Goal: Task Accomplishment & Management: Use online tool/utility

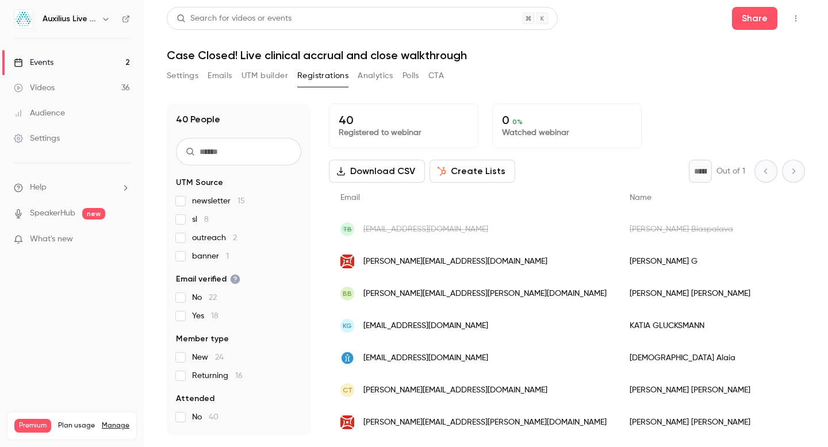
click at [34, 92] on div "Videos" at bounding box center [34, 87] width 41 height 11
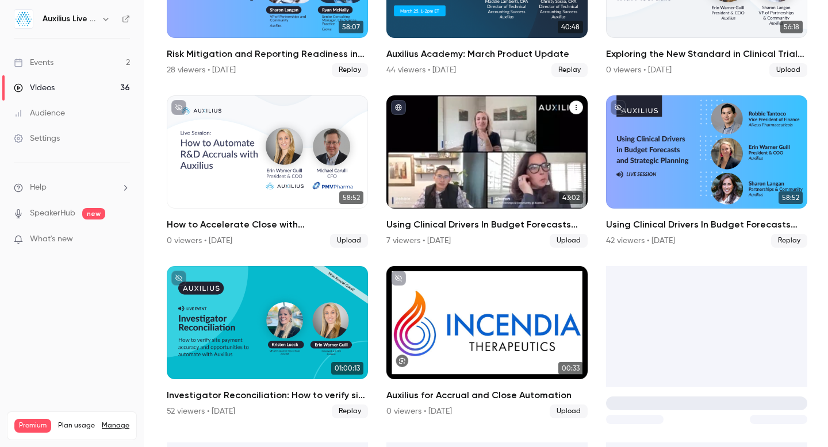
scroll to position [855, 0]
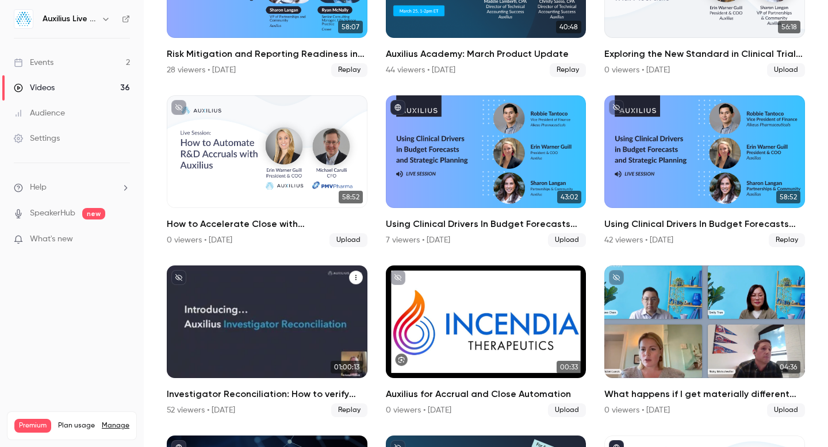
click at [241, 357] on div "Investigator Reconciliation: How to verify site payment accuracy and opportunit…" at bounding box center [267, 322] width 201 height 113
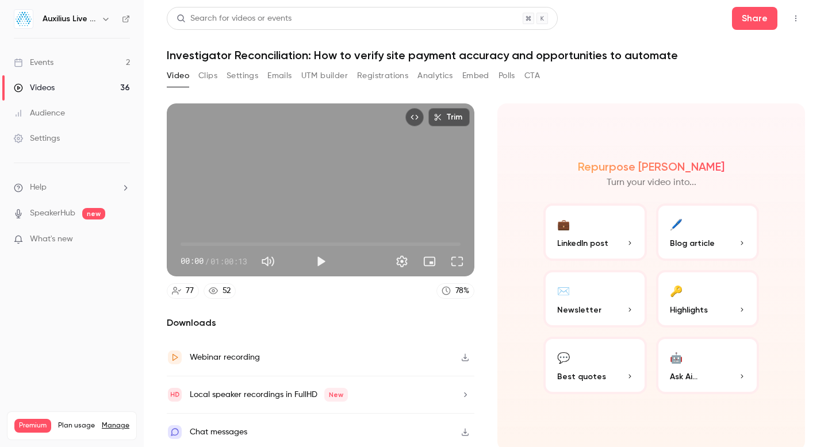
scroll to position [3, 0]
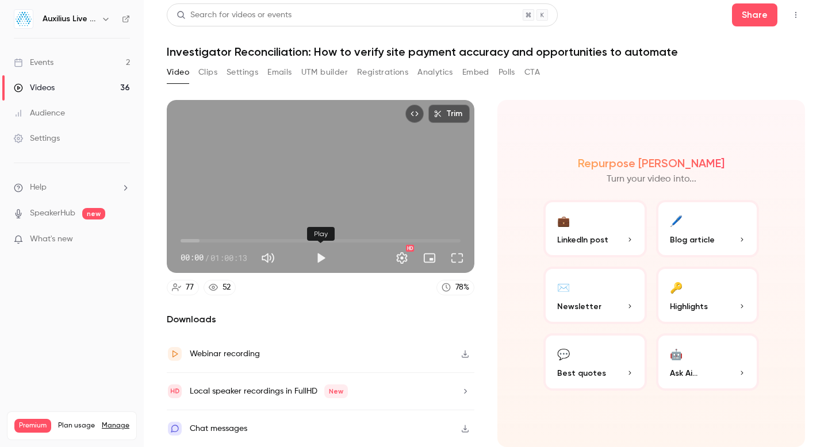
click at [318, 260] on button "Play" at bounding box center [320, 258] width 23 height 23
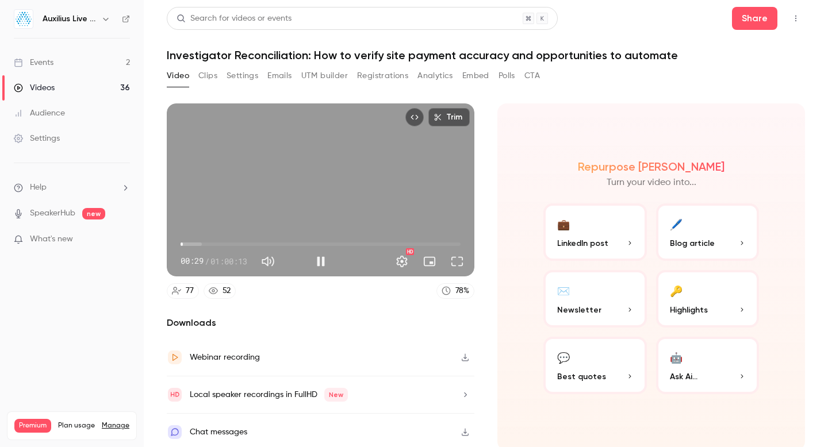
click at [195, 245] on span "00:29" at bounding box center [320, 244] width 280 height 18
click at [207, 245] on span "03:16" at bounding box center [320, 244] width 280 height 18
click at [221, 245] on span "08:39" at bounding box center [320, 244] width 280 height 18
click at [235, 245] on span "08:40" at bounding box center [320, 244] width 280 height 18
click at [260, 245] on span "11:46" at bounding box center [320, 244] width 280 height 18
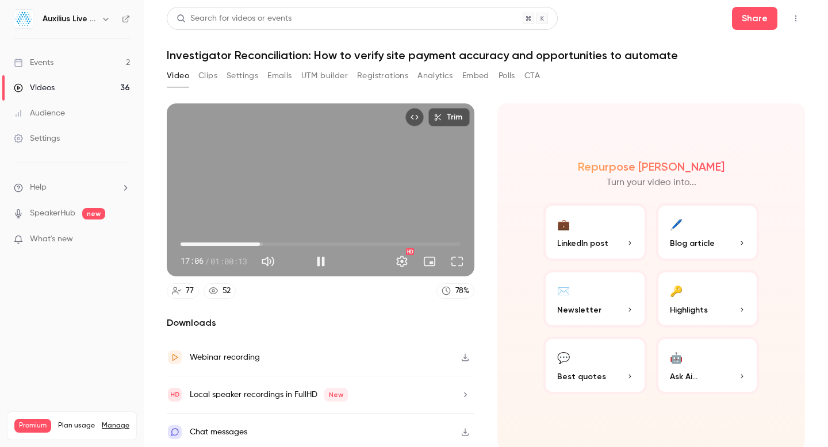
click at [278, 244] on span "17:06" at bounding box center [320, 244] width 280 height 18
click at [191, 245] on span "21:08" at bounding box center [320, 244] width 280 height 18
click at [184, 245] on span "02:22" at bounding box center [320, 244] width 280 height 18
click at [201, 244] on span "04:27" at bounding box center [320, 244] width 280 height 18
click at [224, 243] on span "04:28" at bounding box center [320, 244] width 280 height 18
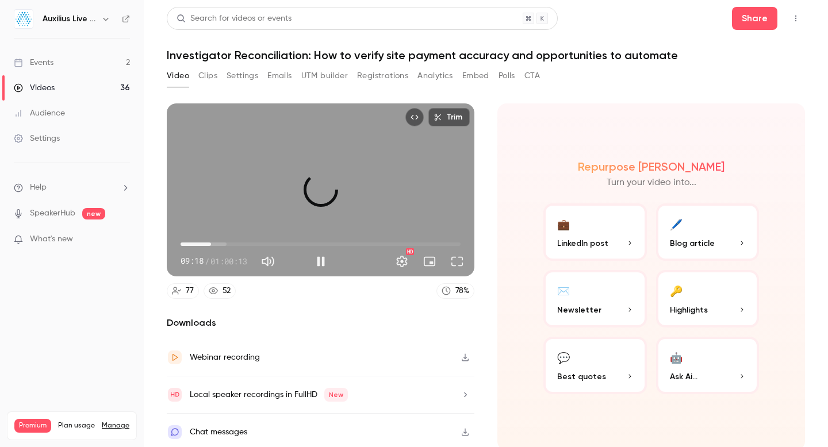
click at [211, 243] on span "06:33" at bounding box center [320, 244] width 280 height 18
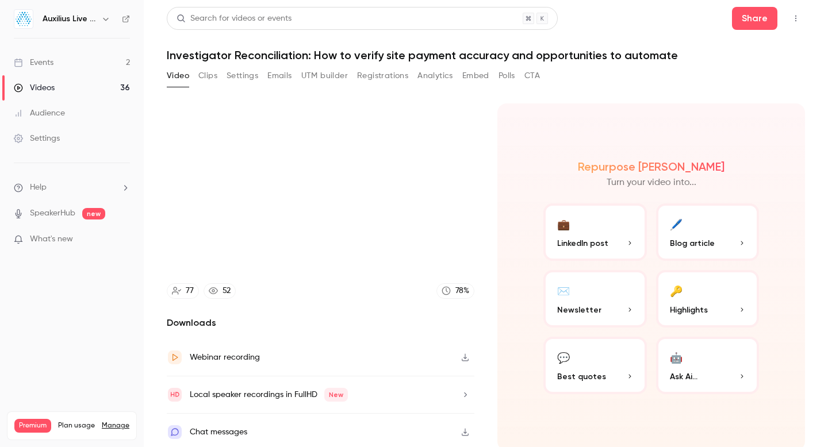
scroll to position [3, 0]
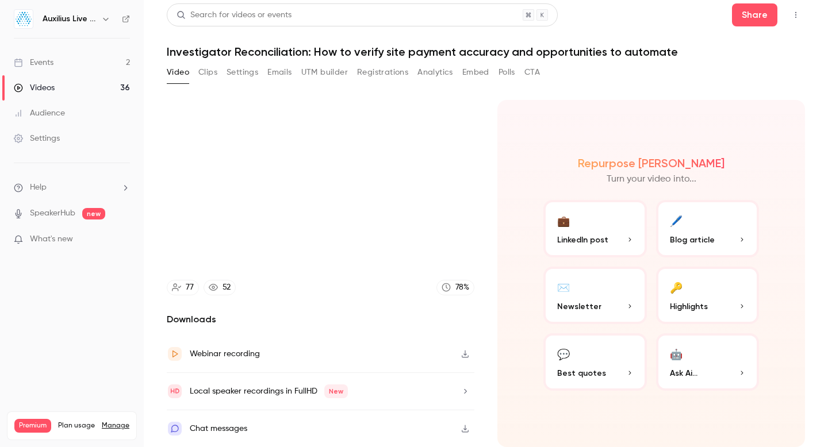
type input "*****"
click at [245, 74] on button "Settings" at bounding box center [242, 72] width 32 height 18
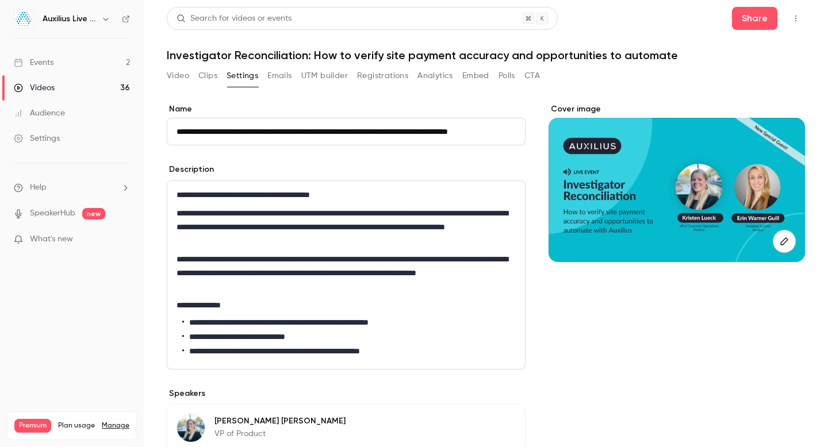
click at [284, 76] on button "Emails" at bounding box center [279, 76] width 24 height 18
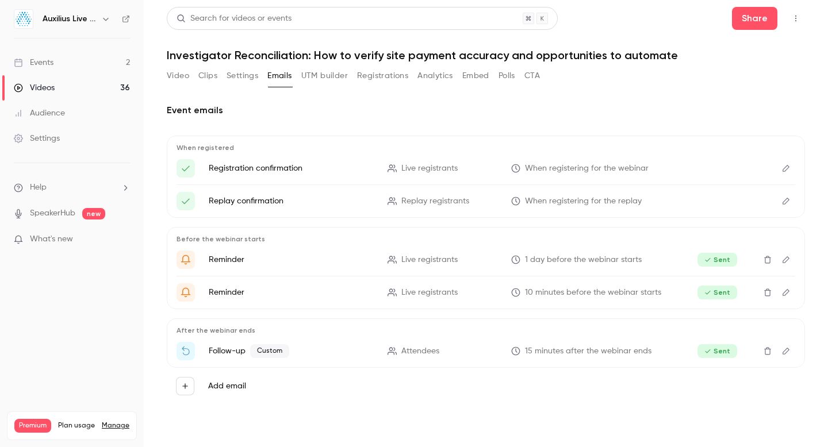
click at [478, 76] on button "Embed" at bounding box center [475, 76] width 27 height 18
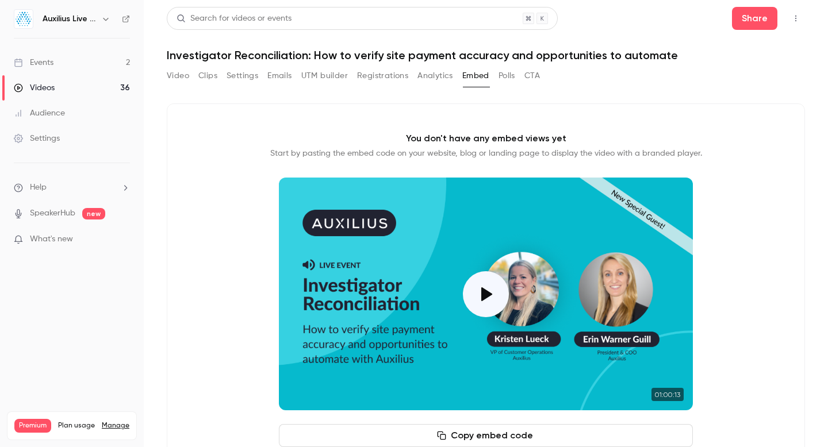
click at [505, 79] on button "Polls" at bounding box center [506, 76] width 17 height 18
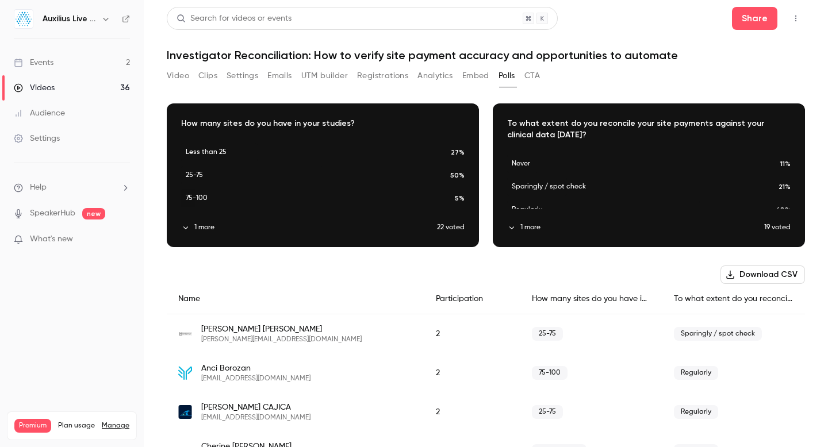
click at [202, 226] on button "1 more" at bounding box center [309, 227] width 256 height 10
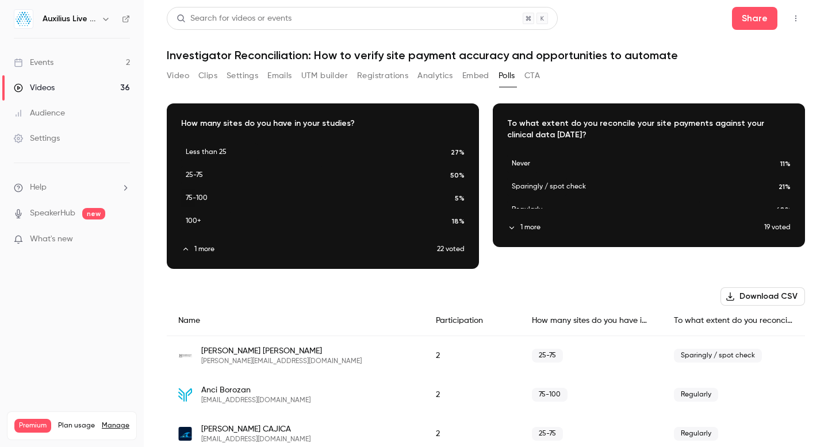
click at [323, 181] on icon "button" at bounding box center [322, 178] width 9 height 8
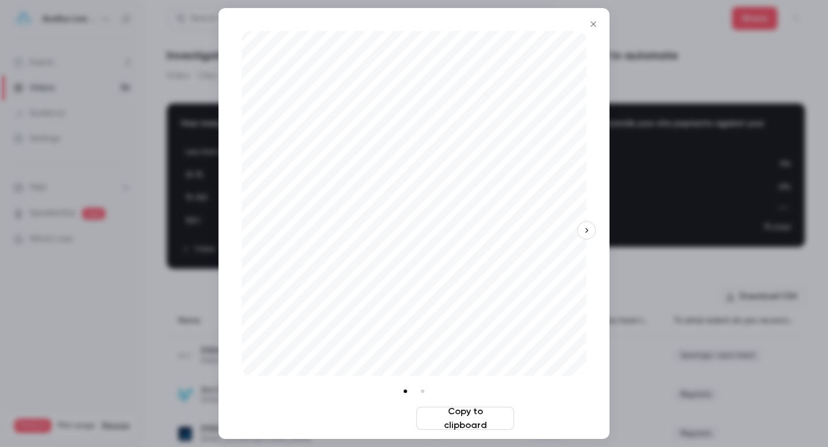
click at [368, 422] on button "Download image" at bounding box center [363, 418] width 98 height 23
click at [729, 182] on div at bounding box center [414, 223] width 828 height 447
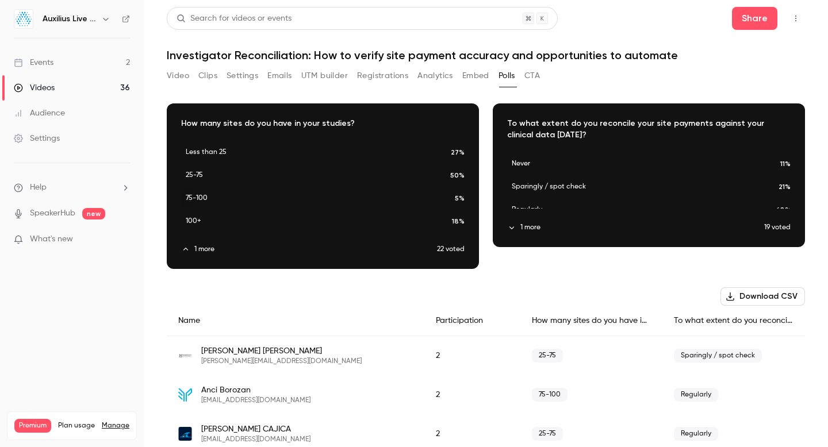
click at [648, 166] on icon "button" at bounding box center [648, 167] width 9 height 8
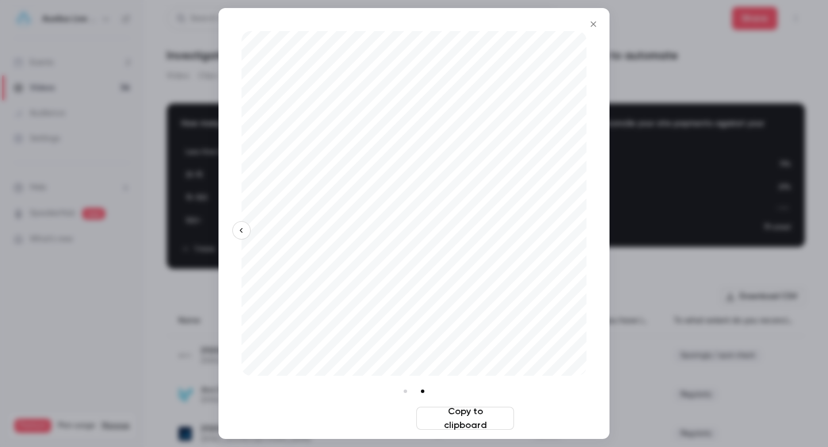
click at [359, 423] on button "Download image" at bounding box center [363, 418] width 98 height 23
click at [594, 25] on icon "Close" at bounding box center [592, 23] width 5 height 5
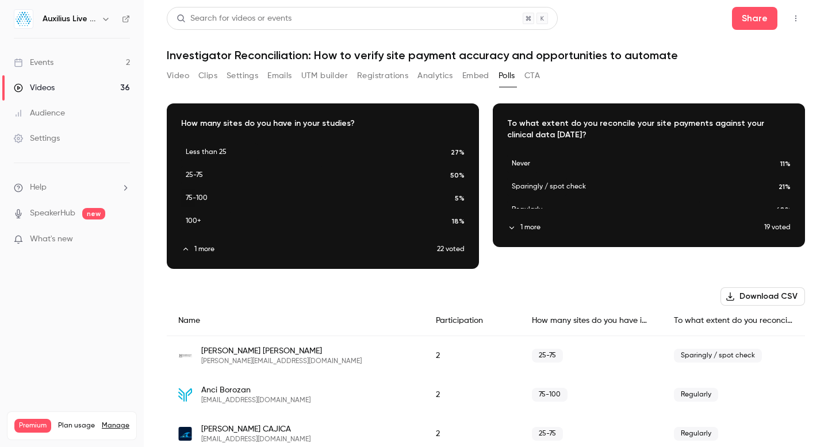
click at [382, 76] on button "Registrations" at bounding box center [382, 76] width 51 height 18
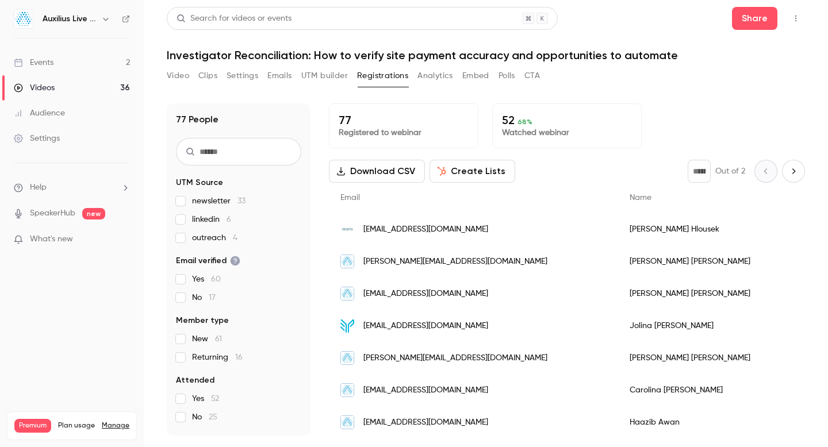
click at [48, 90] on div "Videos" at bounding box center [34, 87] width 41 height 11
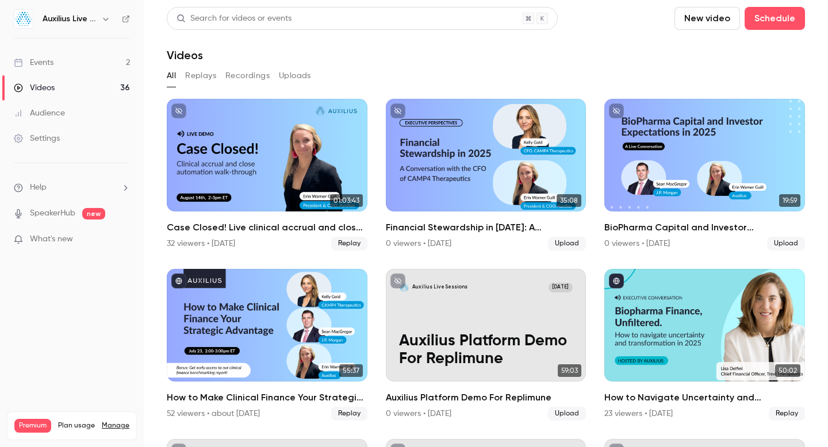
click at [296, 77] on button "Uploads" at bounding box center [295, 76] width 32 height 18
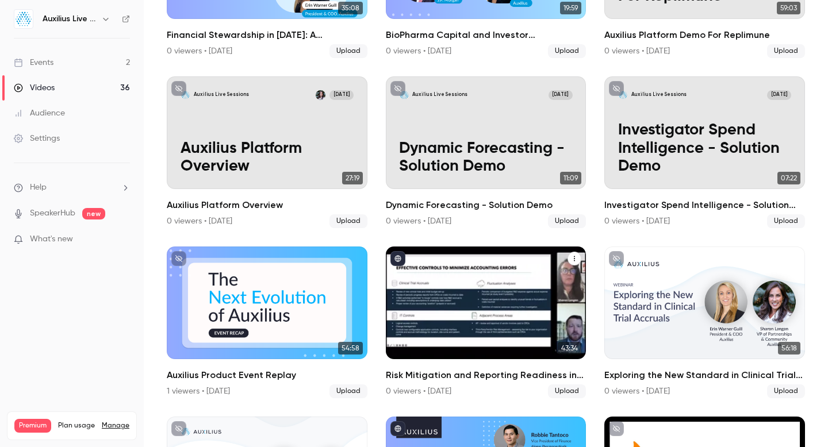
scroll to position [175, 0]
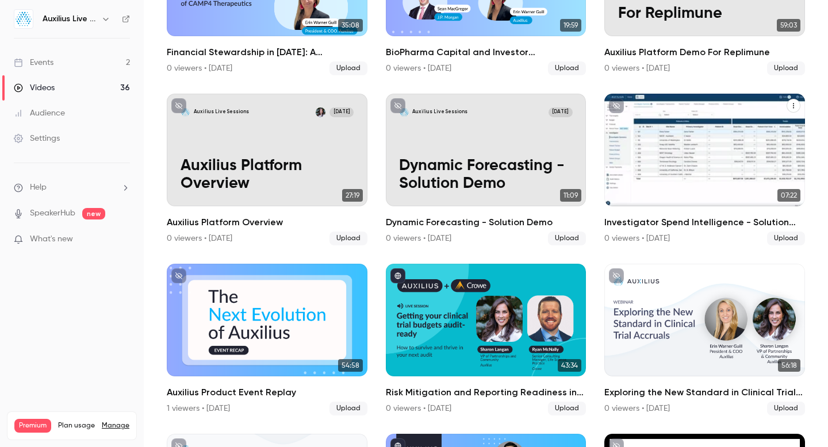
click at [680, 169] on p "Investigator Spend Intelligence - Solution Demo" at bounding box center [705, 166] width 174 height 55
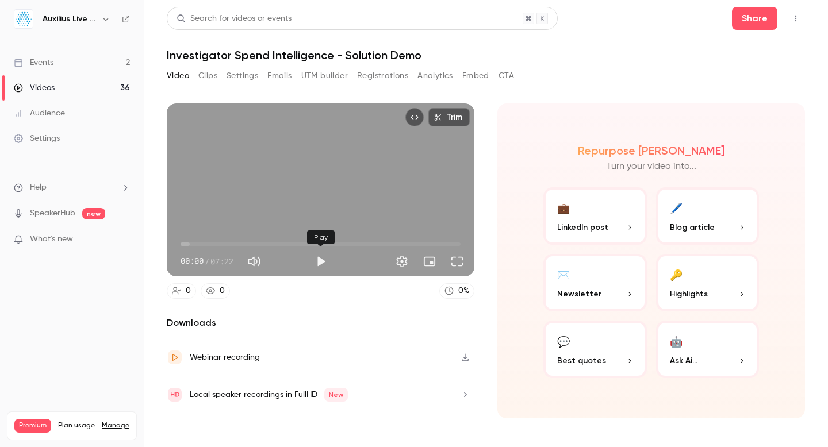
click at [321, 260] on button "Play" at bounding box center [320, 261] width 23 height 23
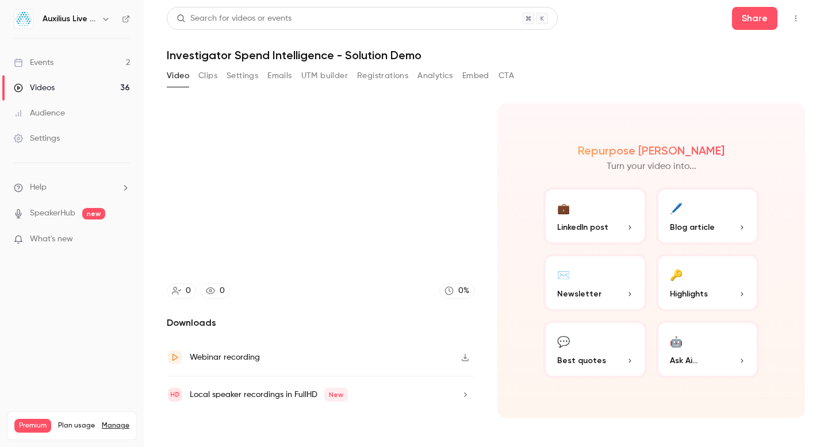
type input "****"
click at [43, 67] on div "Events" at bounding box center [34, 62] width 40 height 11
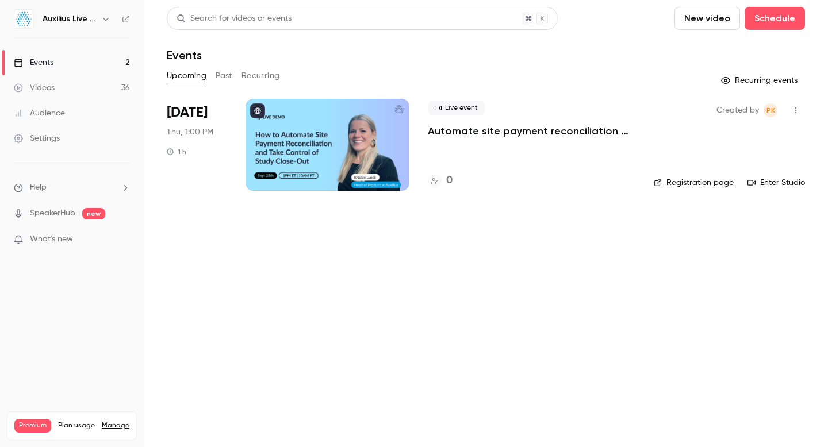
click at [222, 78] on button "Past" at bounding box center [224, 76] width 17 height 18
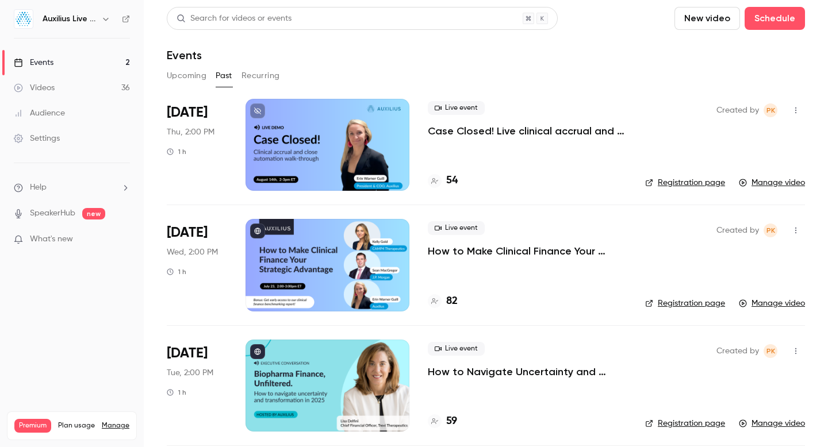
scroll to position [727, 0]
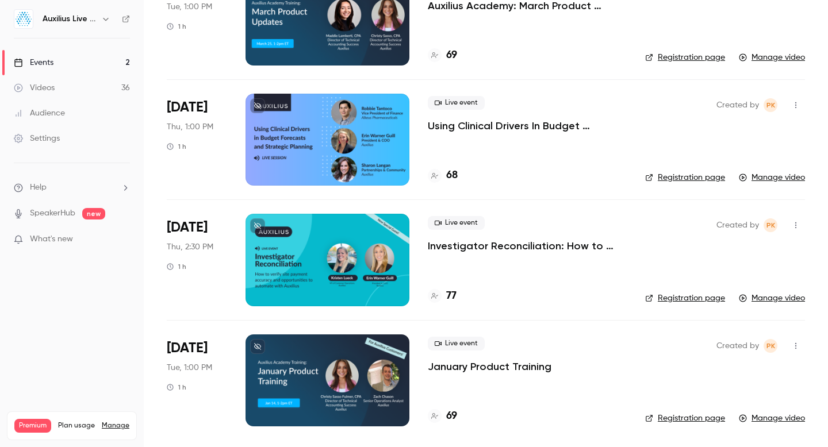
click at [795, 224] on icon "button" at bounding box center [795, 225] width 9 height 8
click at [795, 224] on div at bounding box center [414, 223] width 828 height 447
click at [551, 246] on p "Investigator Reconciliation: How to verify site payment accuracy and opportunit…" at bounding box center [527, 246] width 199 height 14
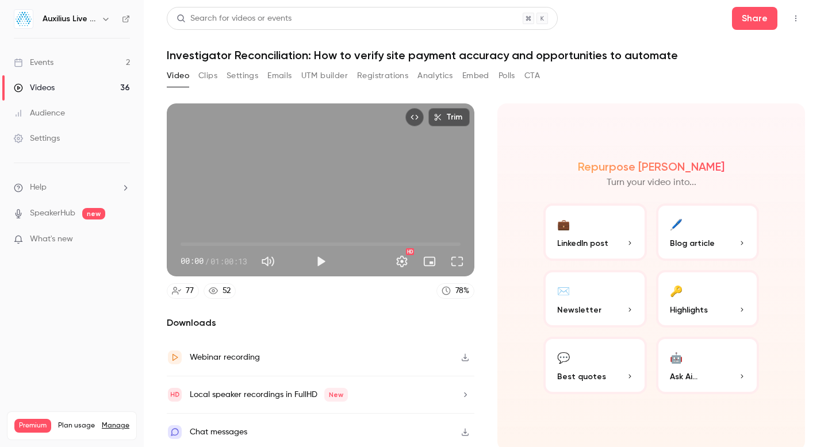
scroll to position [3, 0]
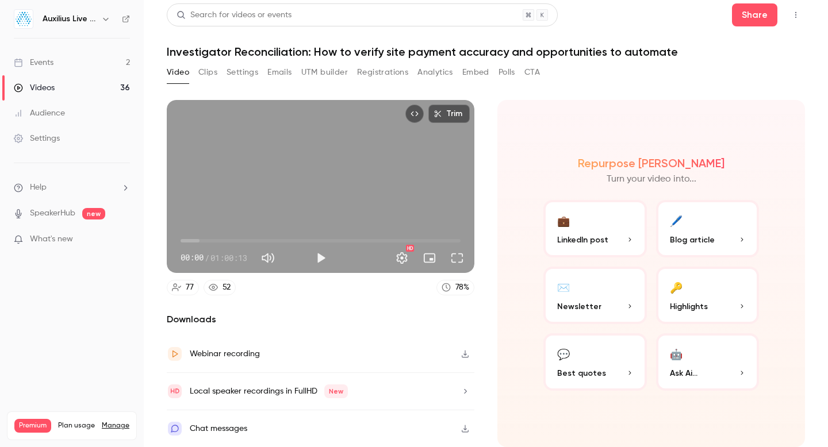
click at [44, 139] on div "Settings" at bounding box center [37, 138] width 46 height 11
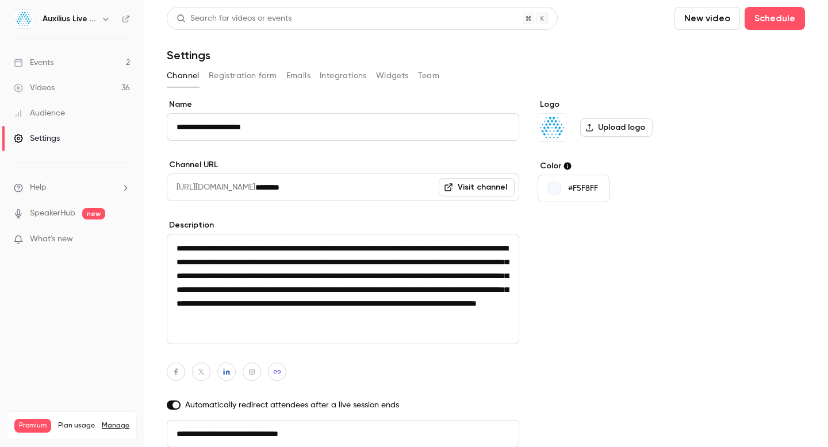
click at [51, 87] on div "Videos" at bounding box center [34, 87] width 41 height 11
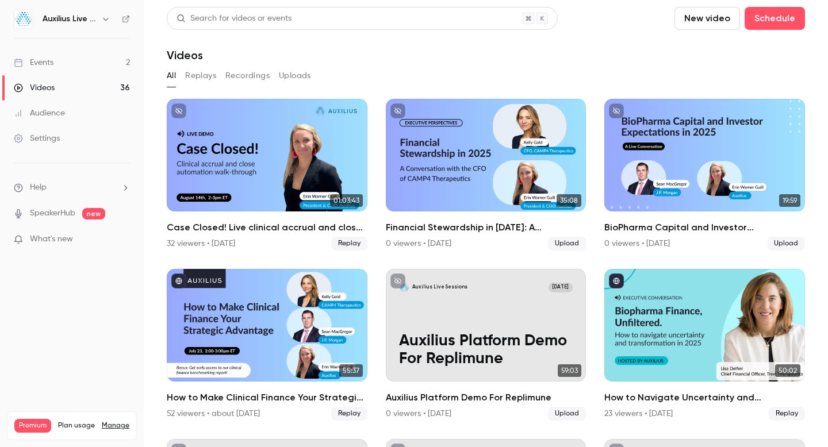
click at [52, 64] on div "Events" at bounding box center [34, 62] width 40 height 11
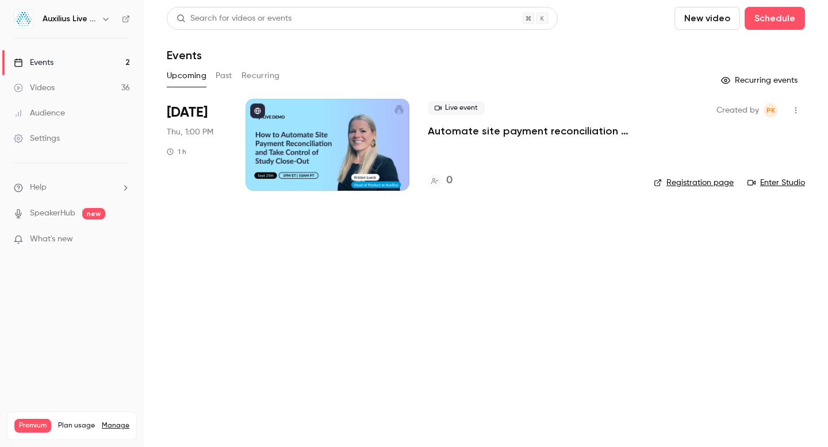
click at [225, 76] on button "Past" at bounding box center [224, 76] width 17 height 18
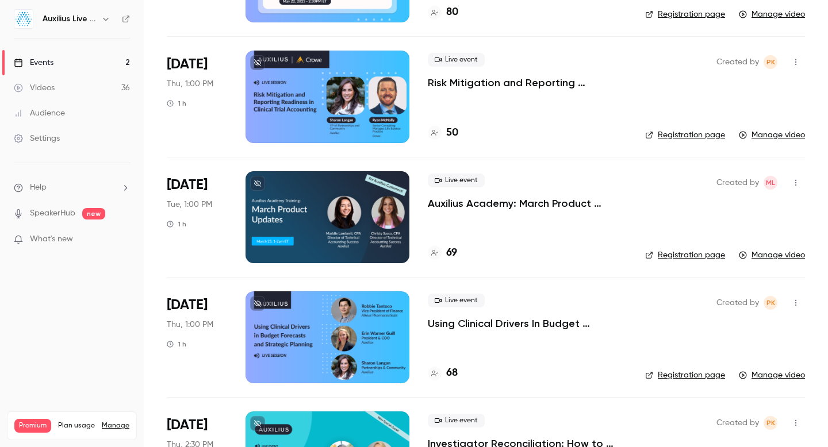
scroll to position [727, 0]
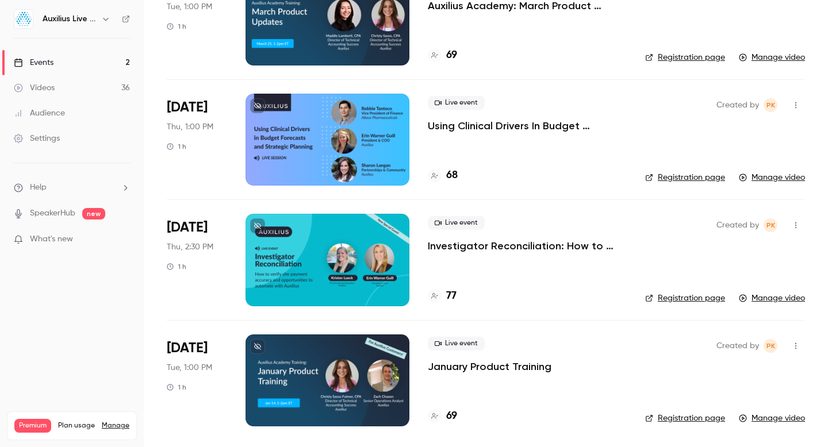
click at [308, 259] on div at bounding box center [327, 260] width 164 height 92
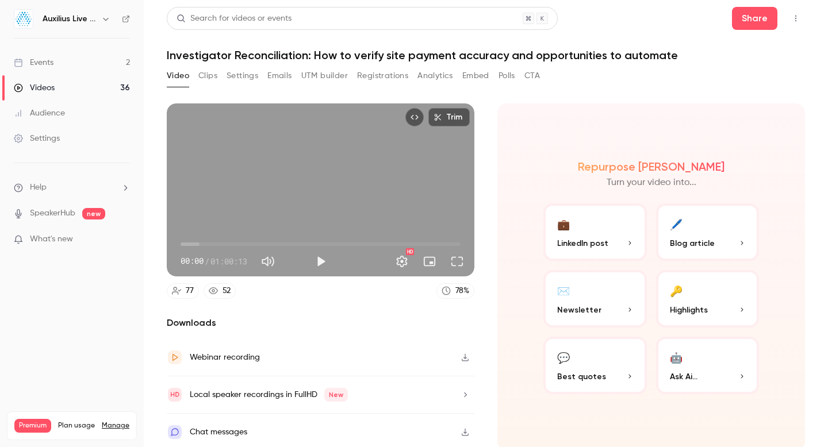
click at [479, 75] on button "Embed" at bounding box center [475, 76] width 27 height 18
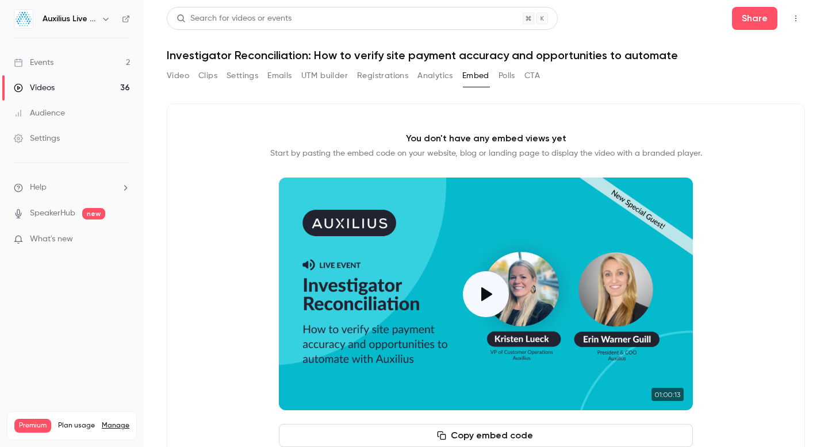
click at [389, 74] on button "Registrations" at bounding box center [382, 76] width 51 height 18
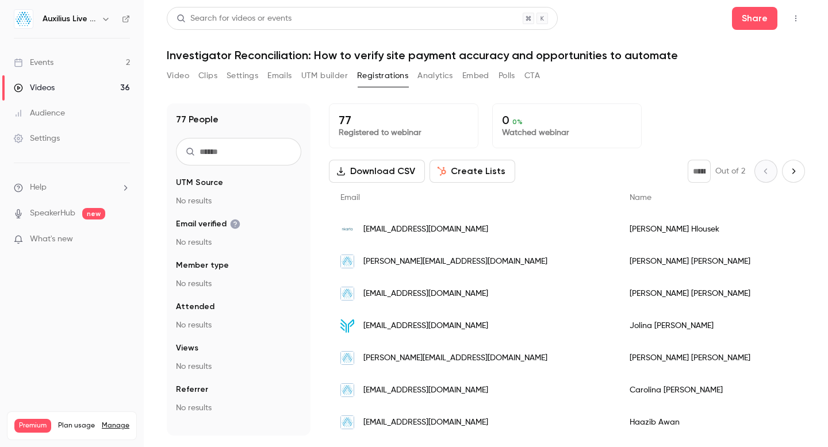
click at [280, 78] on button "Emails" at bounding box center [279, 76] width 24 height 18
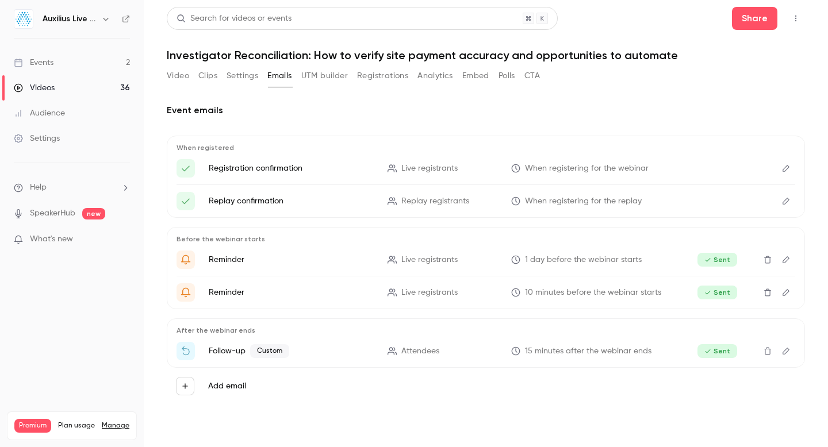
click at [245, 76] on button "Settings" at bounding box center [242, 76] width 32 height 18
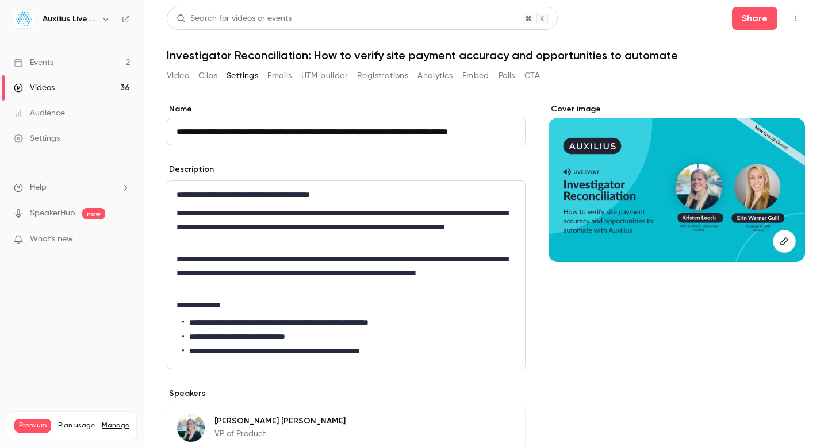
click at [214, 77] on button "Clips" at bounding box center [207, 76] width 19 height 18
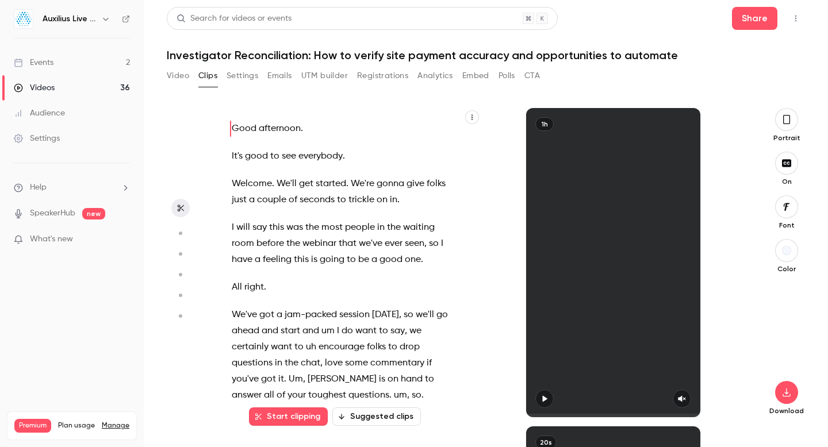
click at [177, 76] on button "Video" at bounding box center [178, 76] width 22 height 18
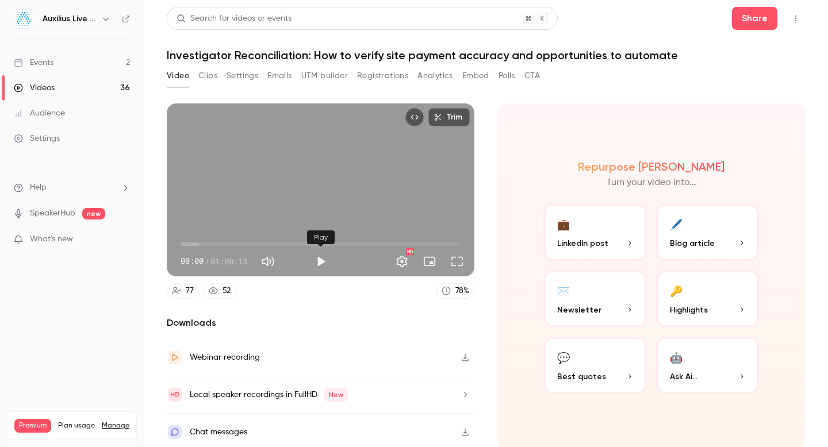
click at [319, 260] on button "Play" at bounding box center [320, 261] width 23 height 23
click at [291, 229] on div "00:00 00:00 / 01:00:13 HD" at bounding box center [320, 252] width 307 height 48
click at [232, 245] on span "00:01" at bounding box center [320, 244] width 280 height 18
click at [246, 244] on span "14:05" at bounding box center [320, 244] width 280 height 18
click at [321, 263] on button "Pause" at bounding box center [320, 261] width 23 height 23
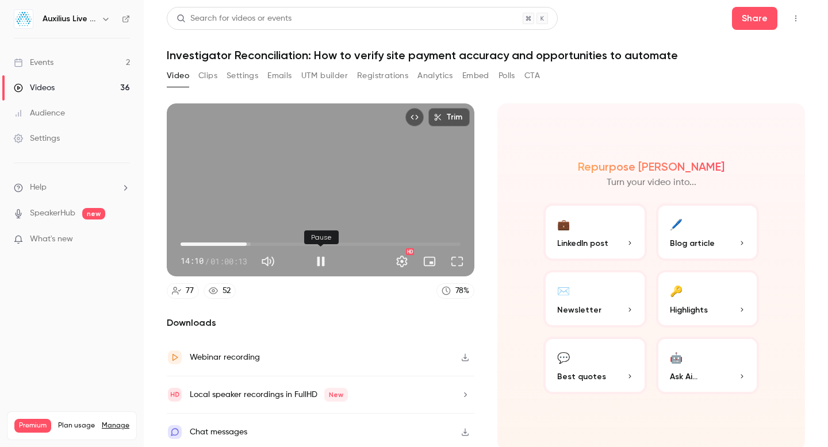
type input "*****"
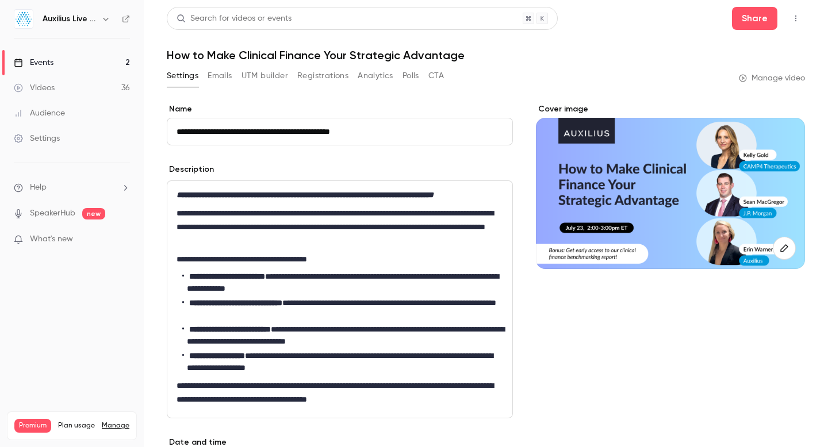
click at [49, 65] on div "Events" at bounding box center [34, 62] width 40 height 11
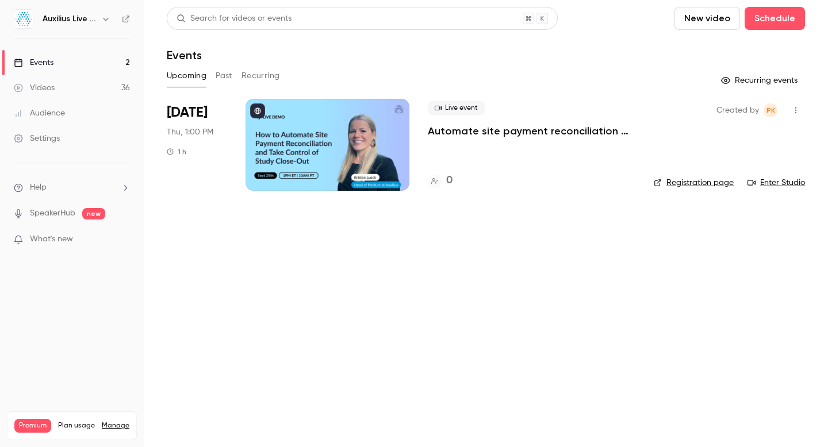
click at [441, 132] on p "Automate site payment reconciliation and take control of study close-out" at bounding box center [531, 131] width 207 height 14
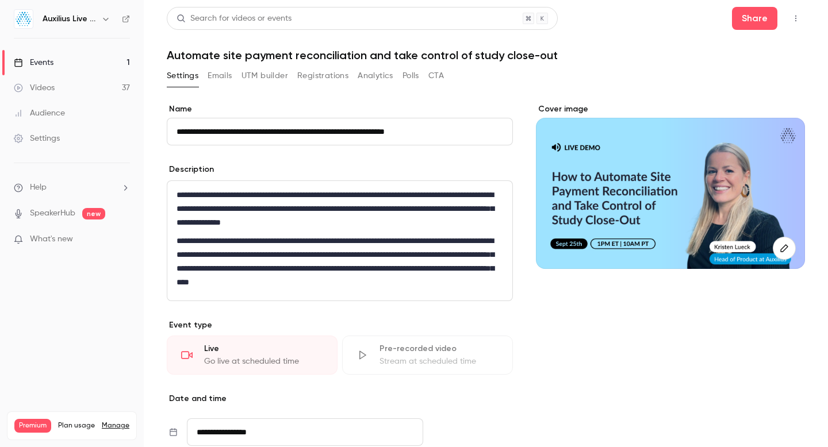
click at [328, 74] on button "Registrations" at bounding box center [322, 76] width 51 height 18
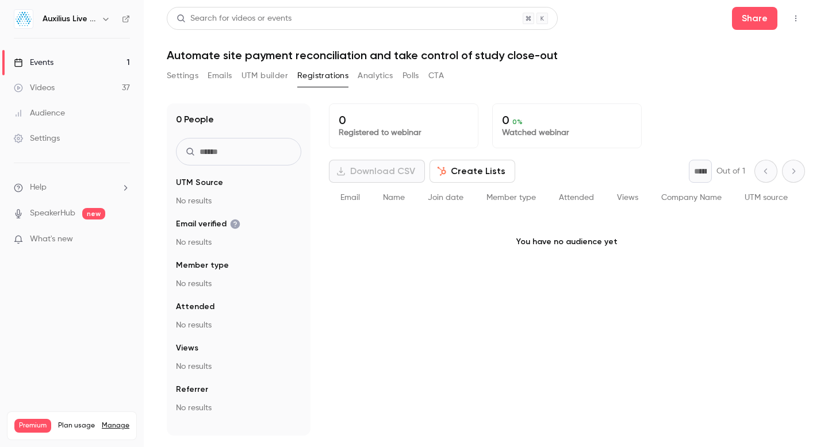
click at [179, 76] on button "Settings" at bounding box center [183, 76] width 32 height 18
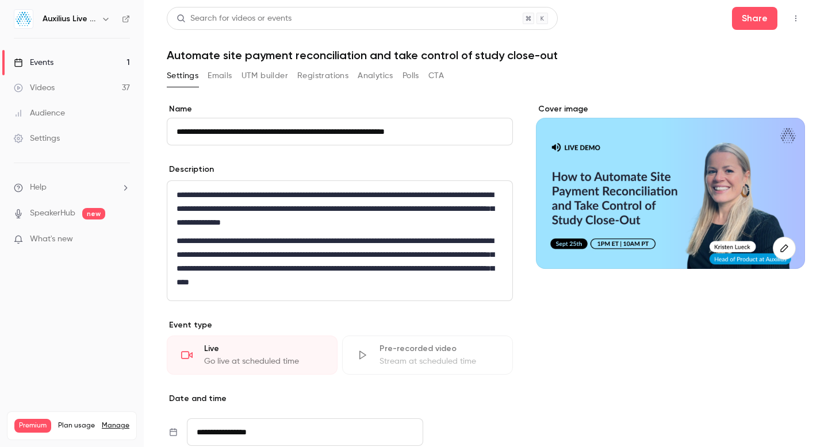
click at [222, 73] on button "Emails" at bounding box center [219, 76] width 24 height 18
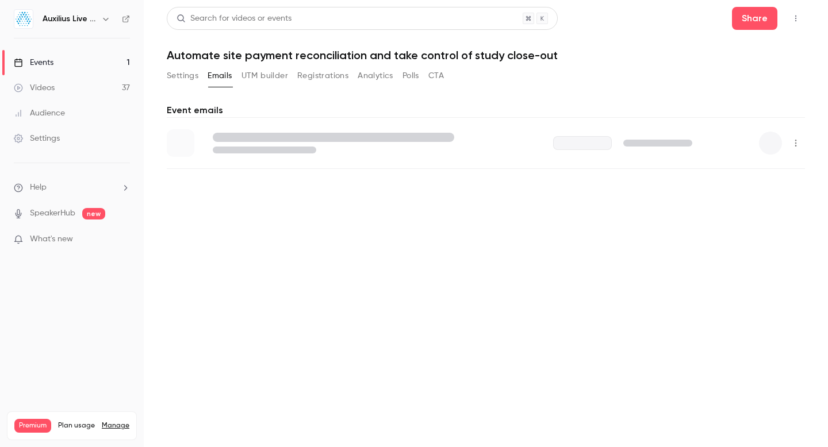
click at [275, 74] on button "UTM builder" at bounding box center [264, 76] width 47 height 18
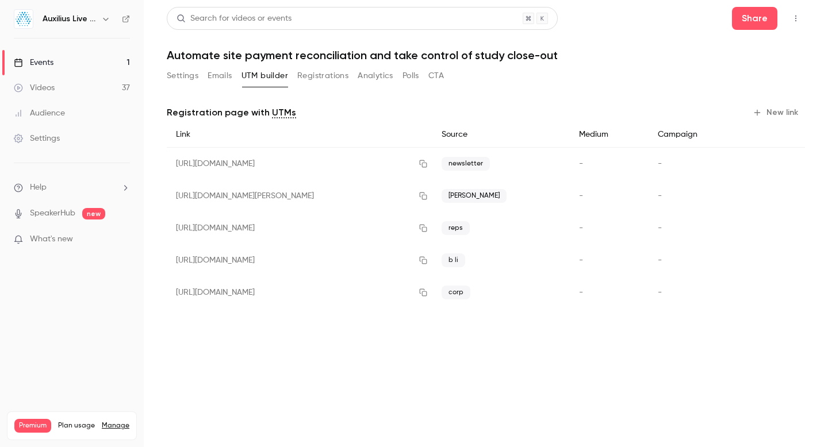
click at [325, 79] on button "Registrations" at bounding box center [322, 76] width 51 height 18
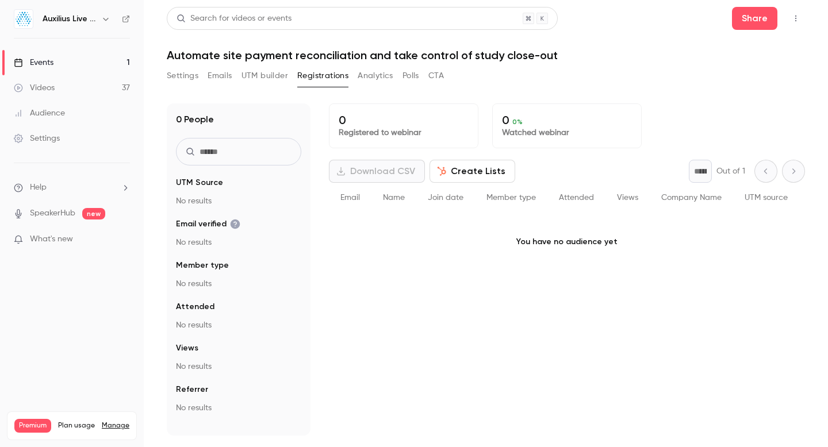
click at [178, 75] on button "Settings" at bounding box center [183, 76] width 32 height 18
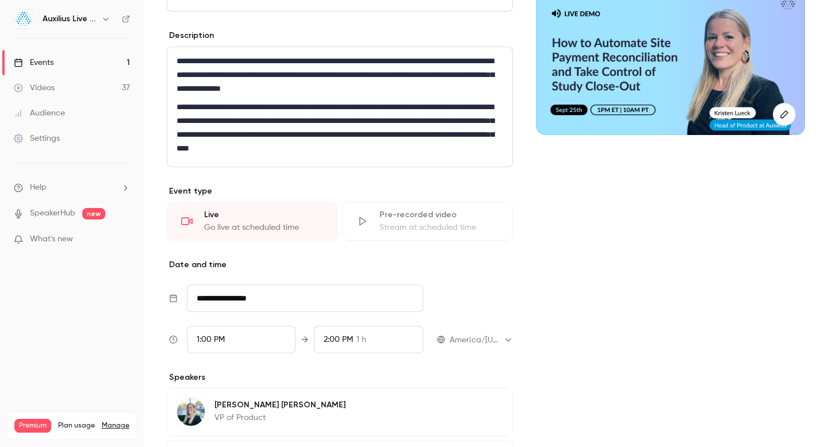
scroll to position [271, 0]
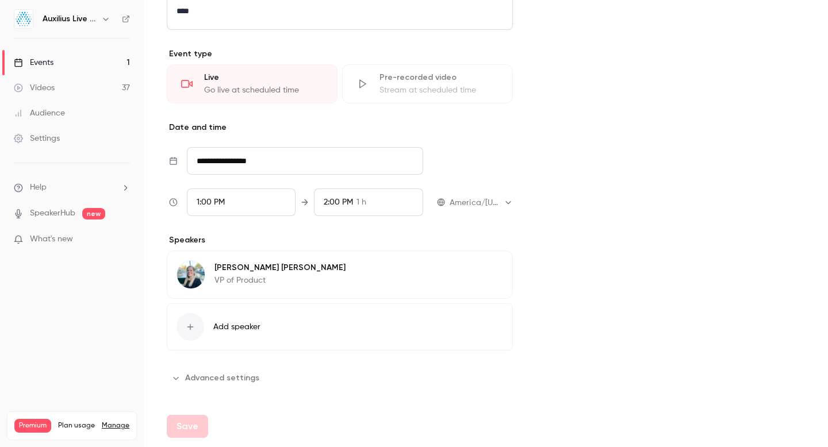
click at [176, 377] on icon "button" at bounding box center [175, 378] width 9 height 9
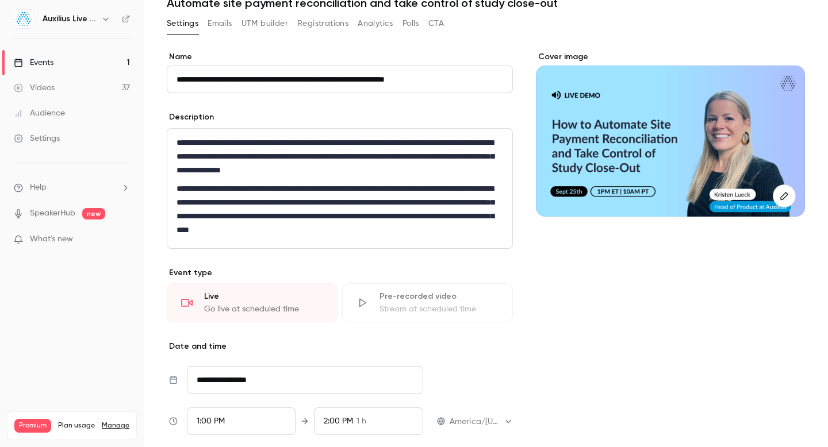
scroll to position [0, 0]
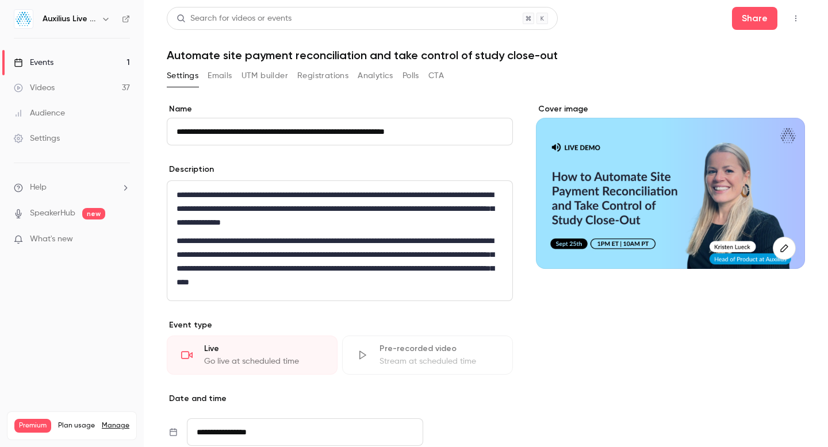
click at [791, 22] on icon "button" at bounding box center [795, 18] width 9 height 8
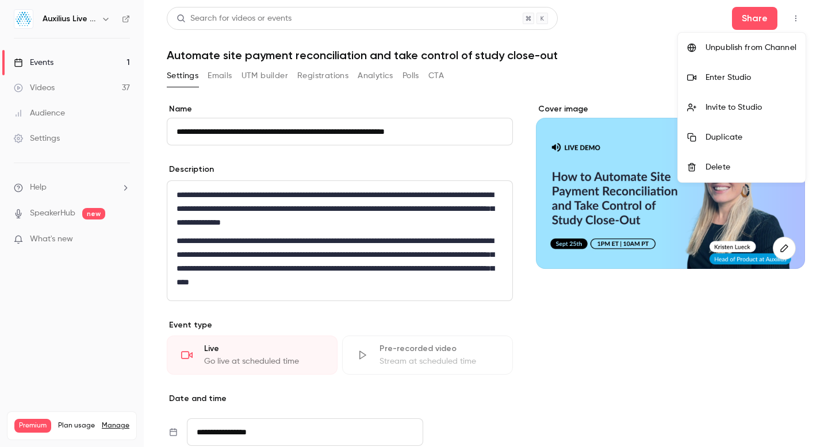
click at [795, 21] on div at bounding box center [414, 223] width 828 height 447
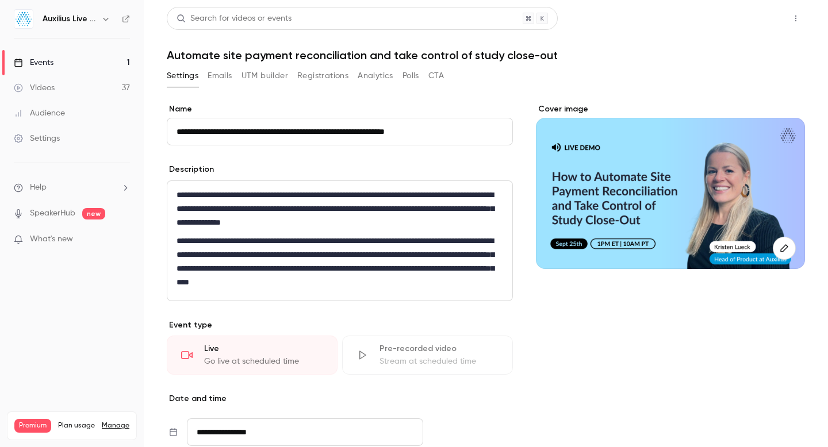
click at [748, 21] on button "Share" at bounding box center [754, 18] width 45 height 23
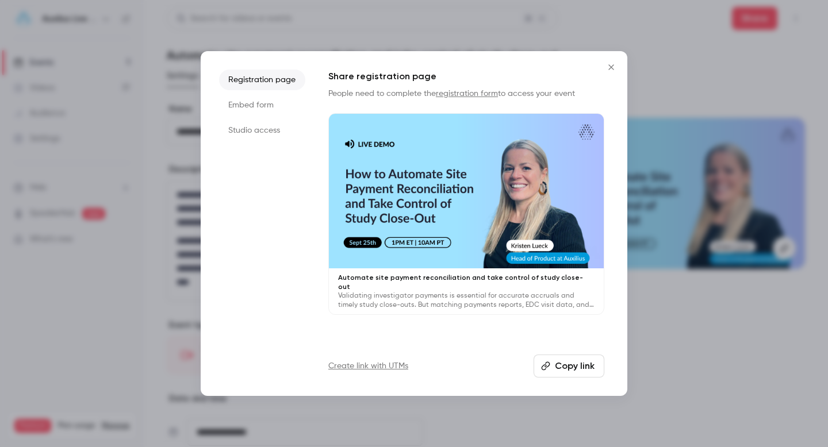
click at [384, 366] on link "Create link with UTMs" at bounding box center [368, 365] width 80 height 11
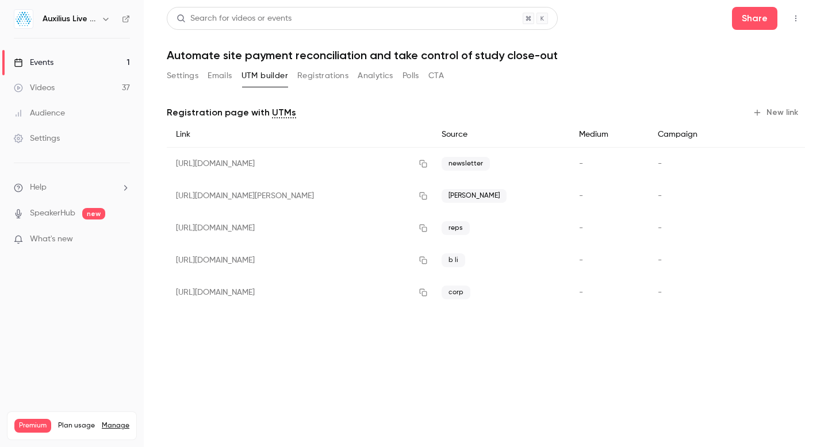
click at [770, 111] on button "New link" at bounding box center [776, 112] width 57 height 18
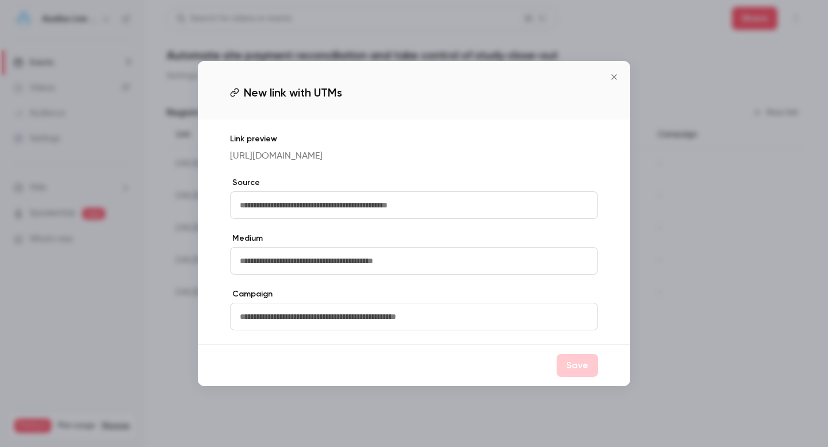
click at [334, 202] on input "text" at bounding box center [414, 205] width 368 height 28
type input "**********"
click at [272, 274] on input "text" at bounding box center [414, 261] width 368 height 28
click at [570, 237] on div "**********" at bounding box center [414, 232] width 432 height 225
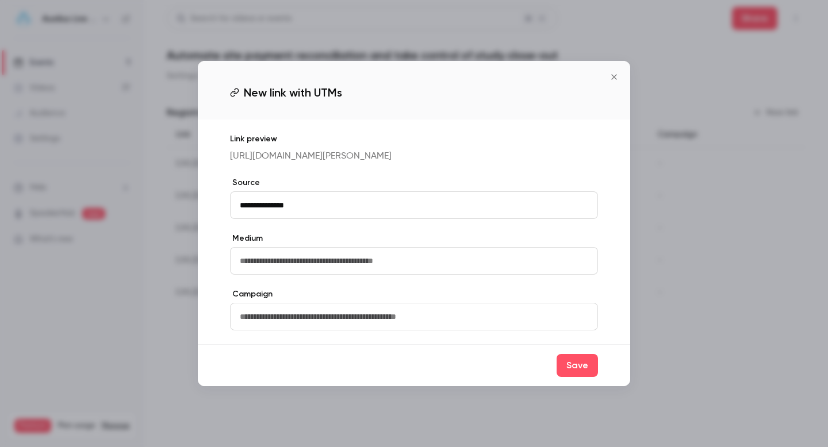
click at [421, 327] on input "text" at bounding box center [414, 317] width 368 height 28
click at [576, 375] on button "Save" at bounding box center [576, 365] width 41 height 23
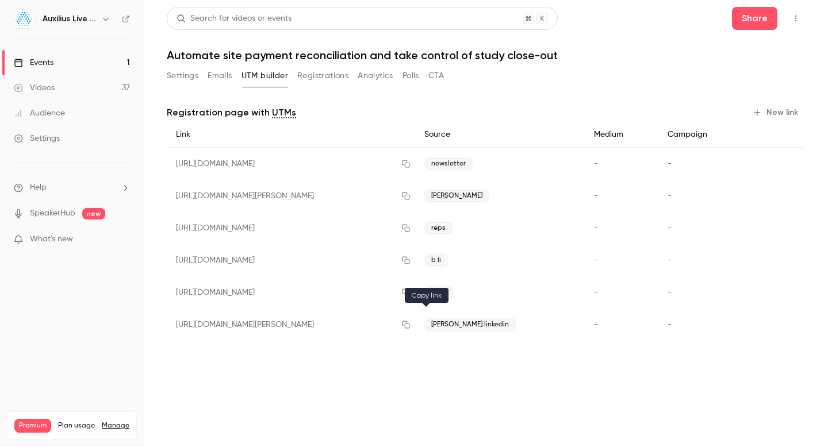
click at [410, 328] on icon "button" at bounding box center [405, 325] width 9 height 8
